Goal: Navigation & Orientation: Find specific page/section

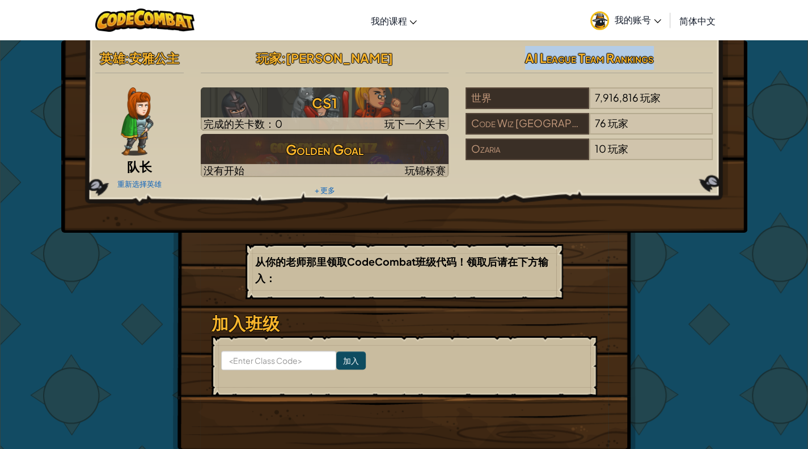
drag, startPoint x: 568, startPoint y: 85, endPoint x: 492, endPoint y: 63, distance: 79.1
click at [492, 63] on div "AI League Team Rankings 世界 7,916,816 玩家 Code [PERSON_NAME], [GEOGRAPHIC_DATA] 7…" at bounding box center [589, 105] width 265 height 118
click at [492, 63] on h2 "AI League Team Rankings" at bounding box center [590, 58] width 248 height 24
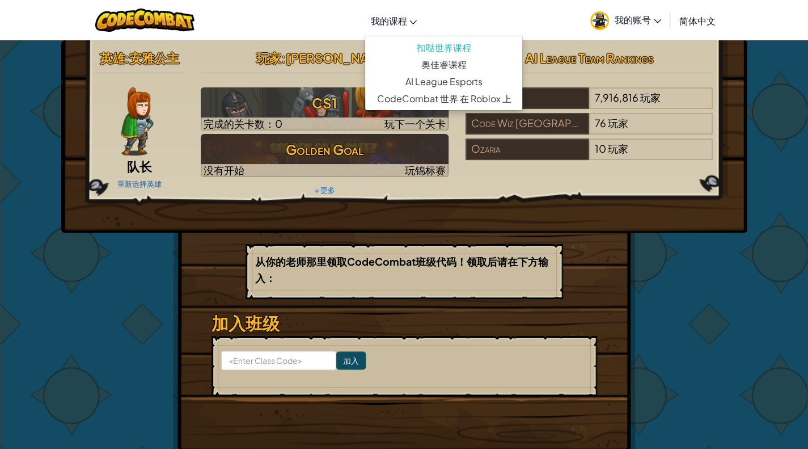
click at [396, 20] on span "我的课程" at bounding box center [388, 21] width 36 height 12
click at [441, 49] on link "扣哒世界课程" at bounding box center [443, 47] width 157 height 17
click at [425, 47] on link "扣哒世界课程" at bounding box center [443, 47] width 157 height 17
click at [697, 18] on span "简体中文" at bounding box center [697, 21] width 36 height 12
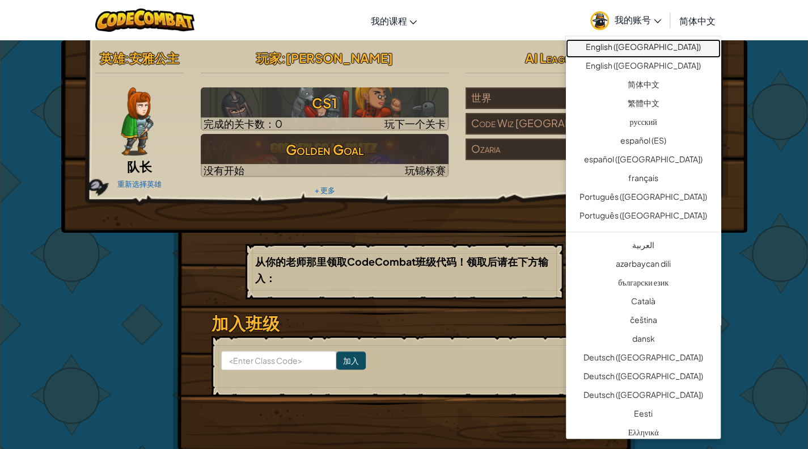
click at [678, 40] on link "English ([GEOGRAPHIC_DATA])" at bounding box center [643, 48] width 155 height 19
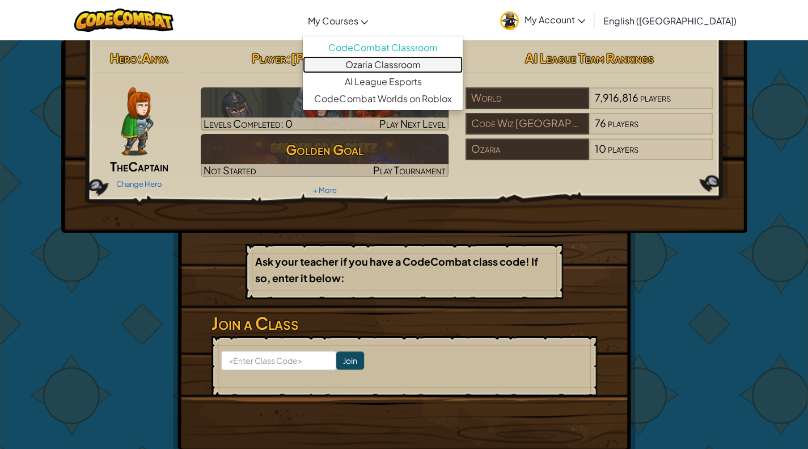
click at [408, 59] on link "Ozaria Classroom" at bounding box center [383, 64] width 160 height 17
